Goal: Information Seeking & Learning: Understand process/instructions

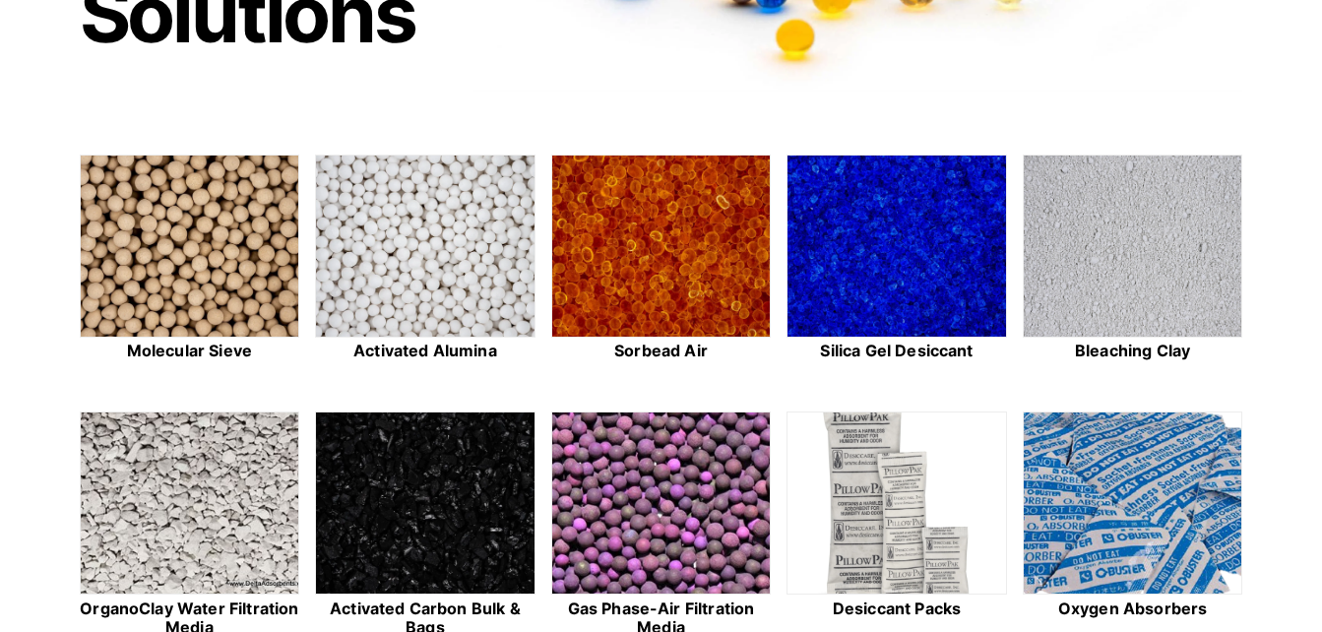
scroll to position [453, 0]
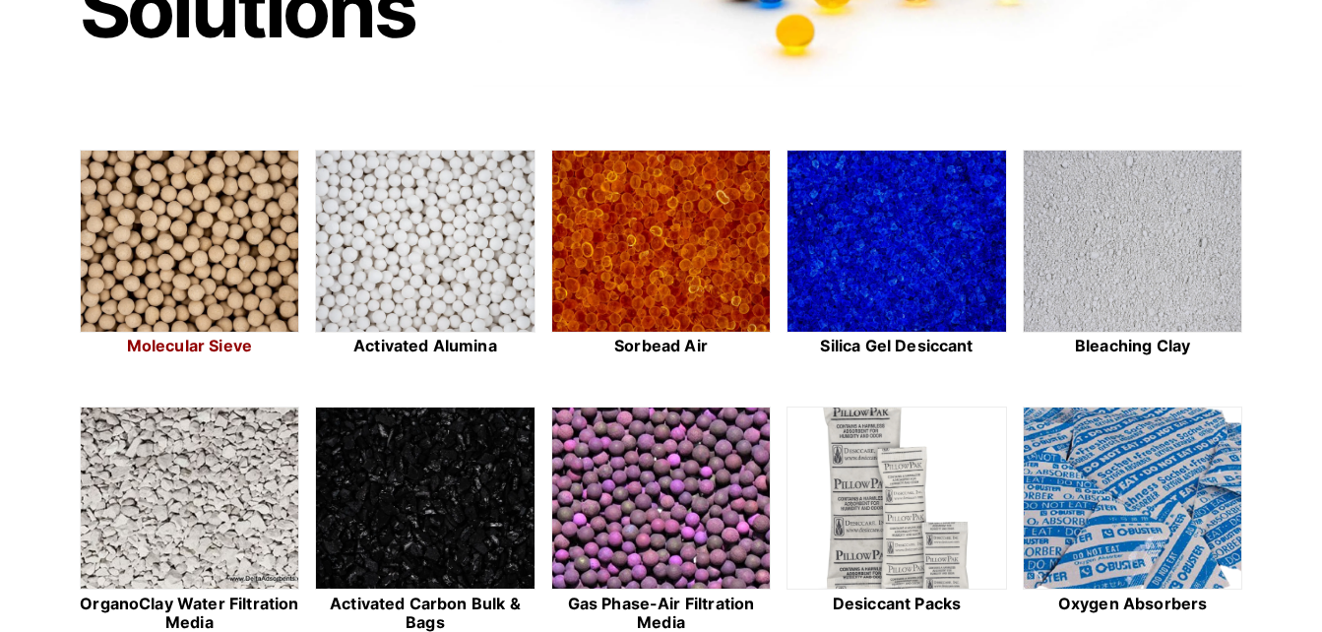
click at [181, 241] on img at bounding box center [190, 242] width 219 height 183
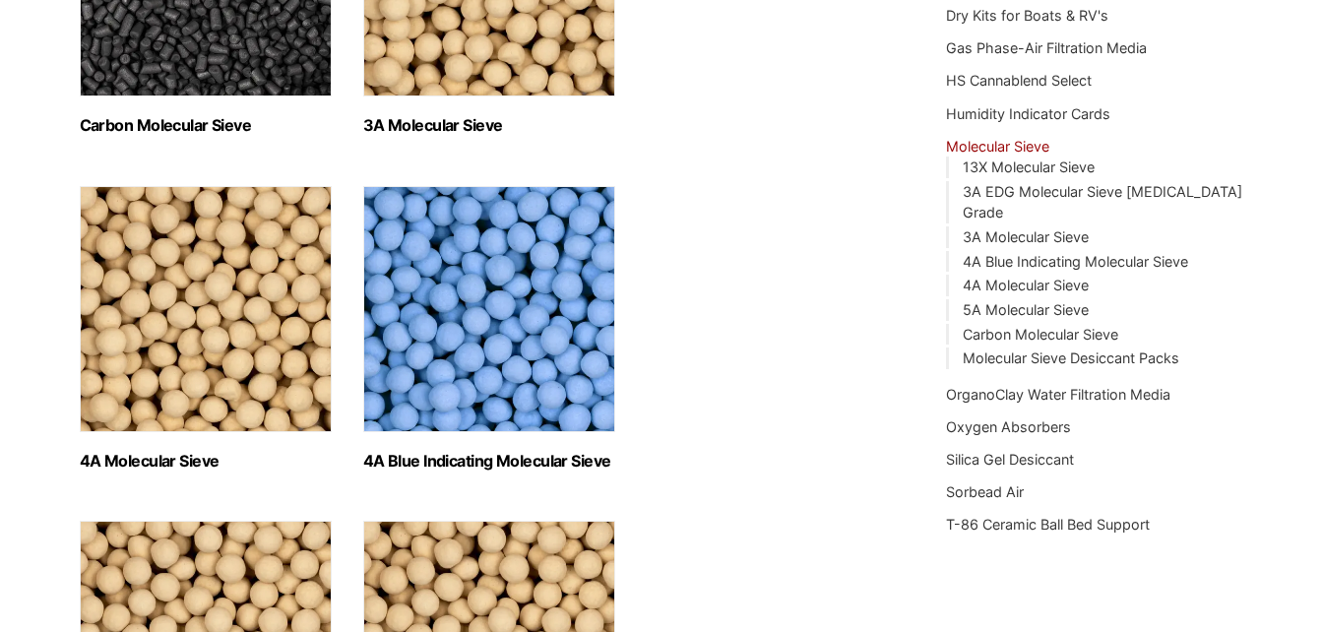
scroll to position [507, 0]
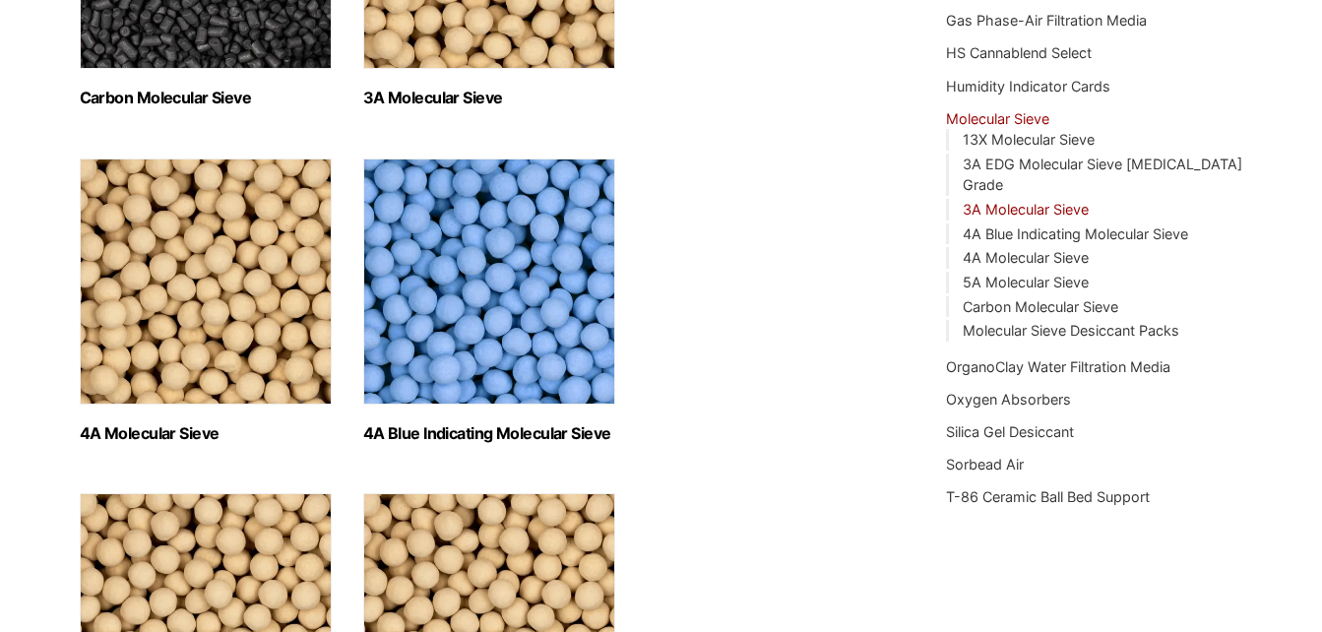
click at [1029, 201] on link "3A Molecular Sieve" at bounding box center [1026, 209] width 126 height 17
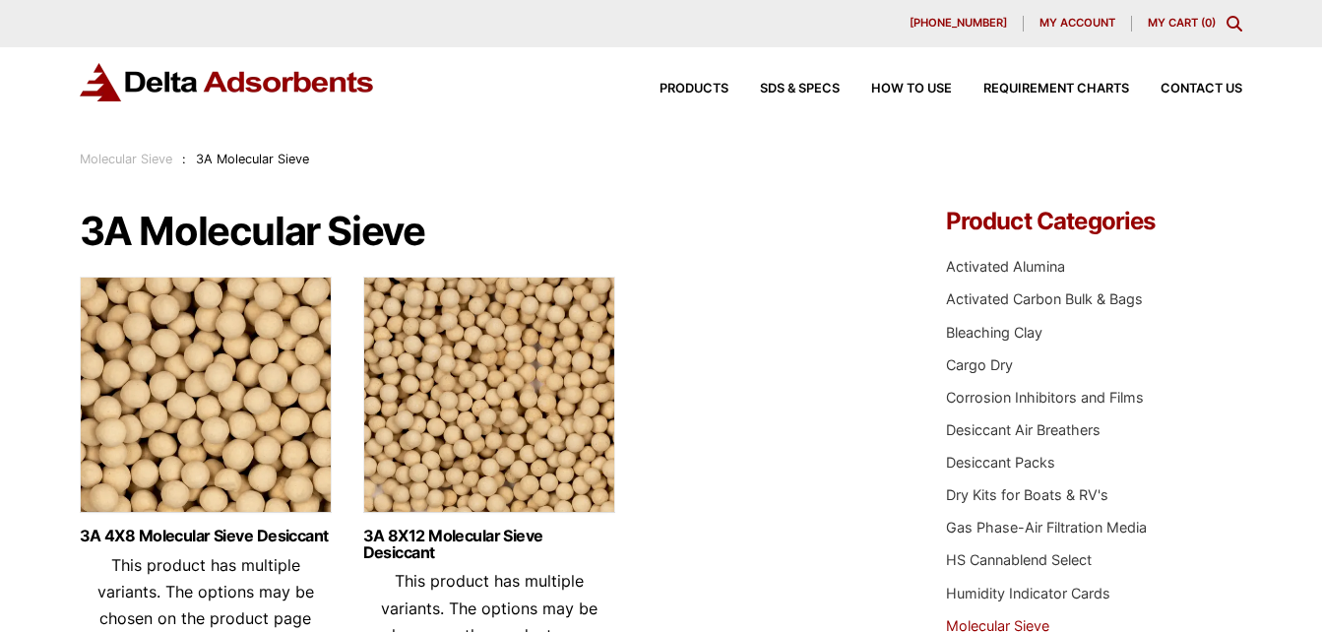
click at [1054, 82] on div "Products SDS & SPECS How to Use Requirement Charts Contact Us" at bounding box center [935, 89] width 630 height 29
click at [1046, 81] on div "Products SDS & SPECS How to Use Requirement Charts Contact Us" at bounding box center [935, 89] width 630 height 29
click at [1051, 84] on span "Requirement Charts" at bounding box center [1056, 89] width 146 height 13
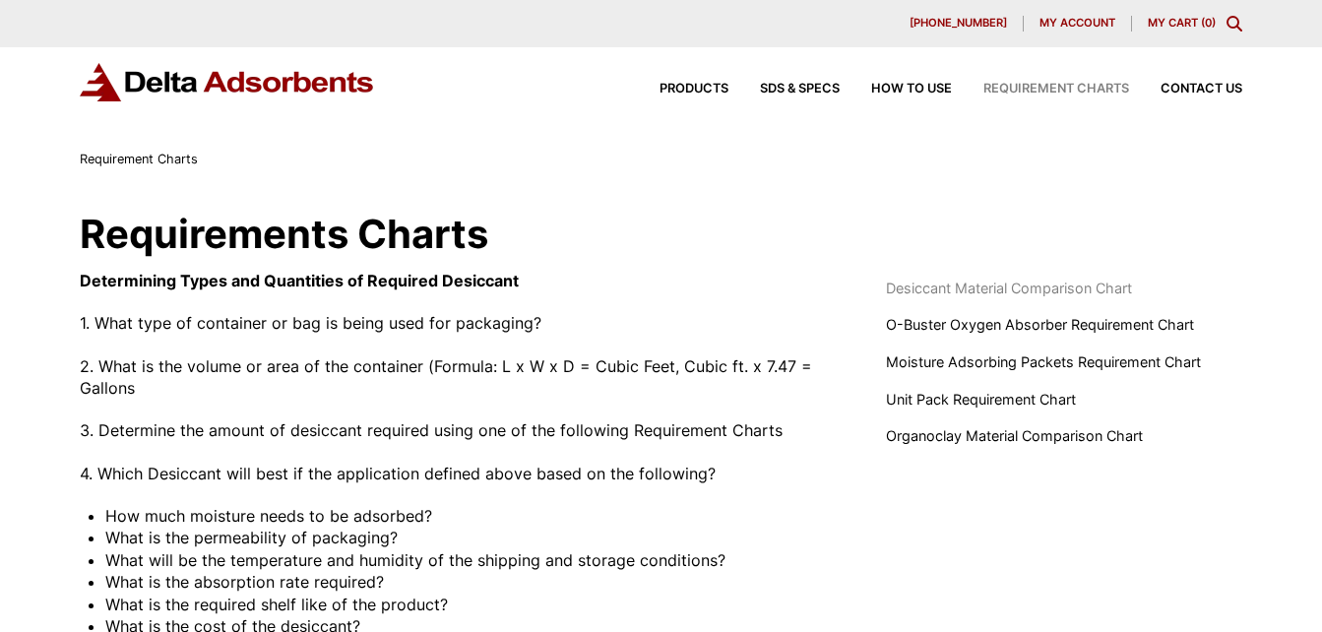
click at [1019, 284] on span "Desiccant Material Comparison Chart" at bounding box center [1009, 289] width 246 height 22
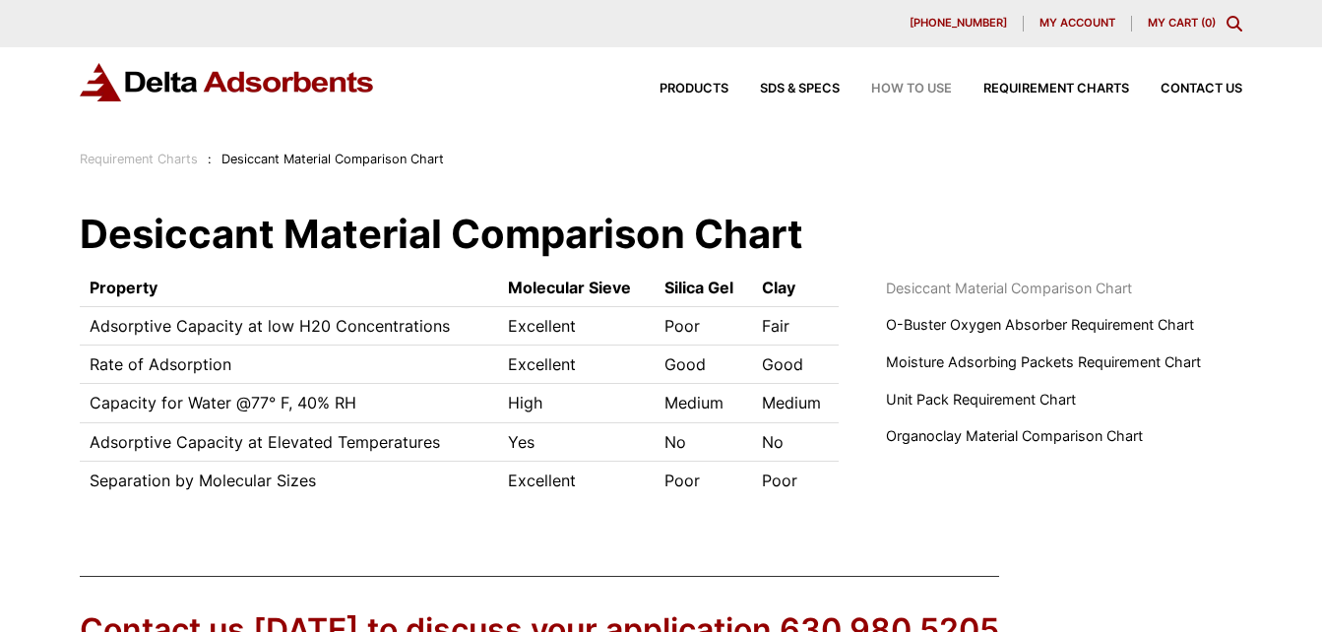
click at [920, 86] on span "How to Use" at bounding box center [911, 89] width 81 height 13
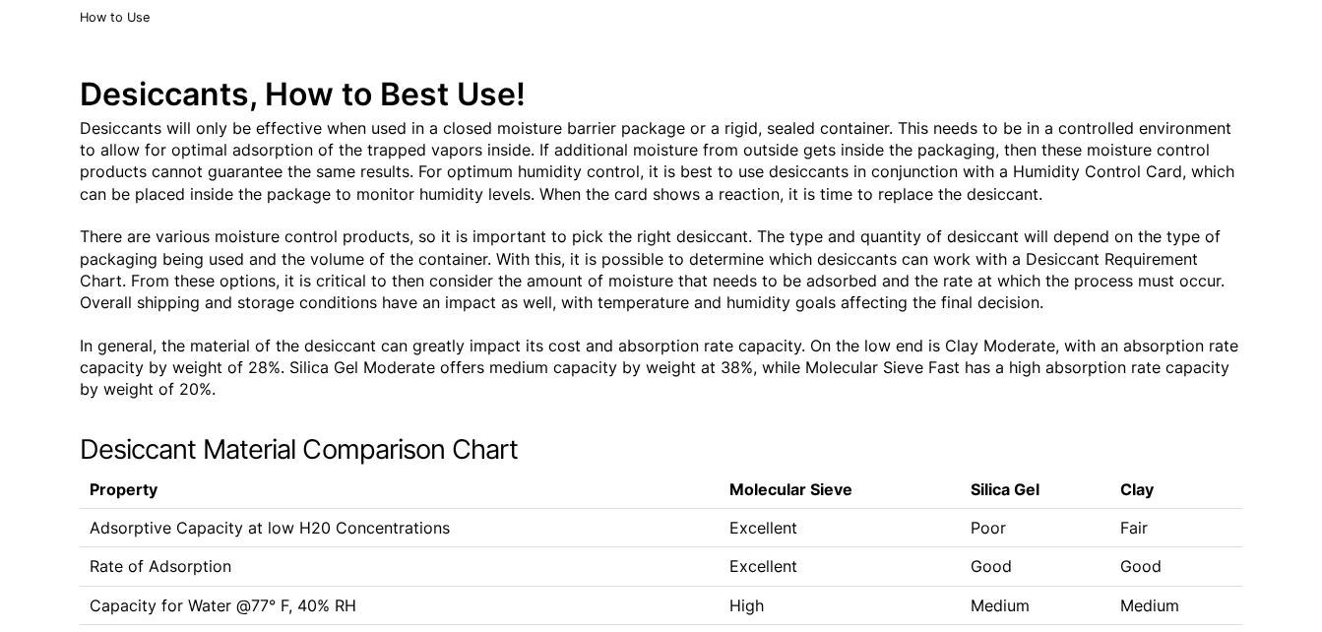
scroll to position [131, 0]
